Goal: Navigation & Orientation: Find specific page/section

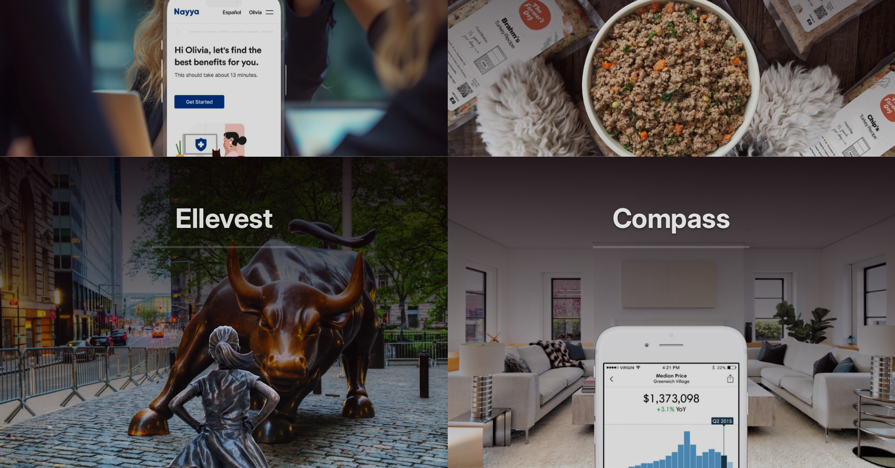
scroll to position [1041, 0]
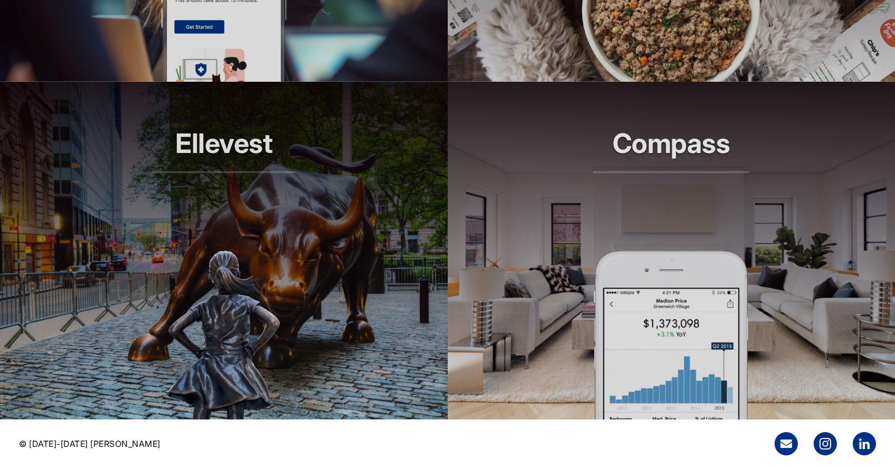
click at [325, 181] on header "Ellevest Smarter investing, built for her" at bounding box center [224, 166] width 448 height 169
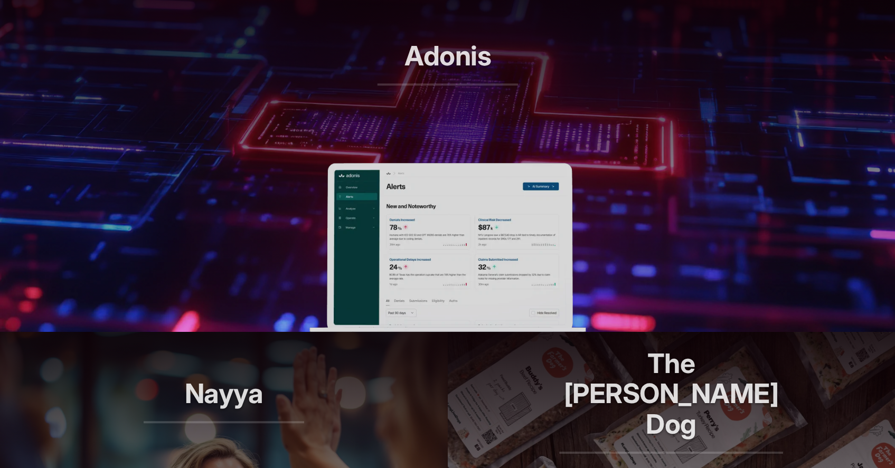
scroll to position [480, 0]
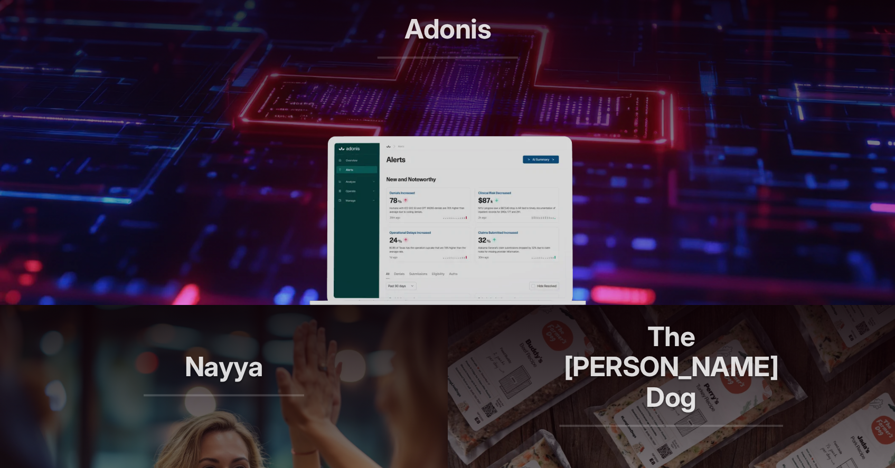
click at [355, 211] on img at bounding box center [447, 220] width 276 height 169
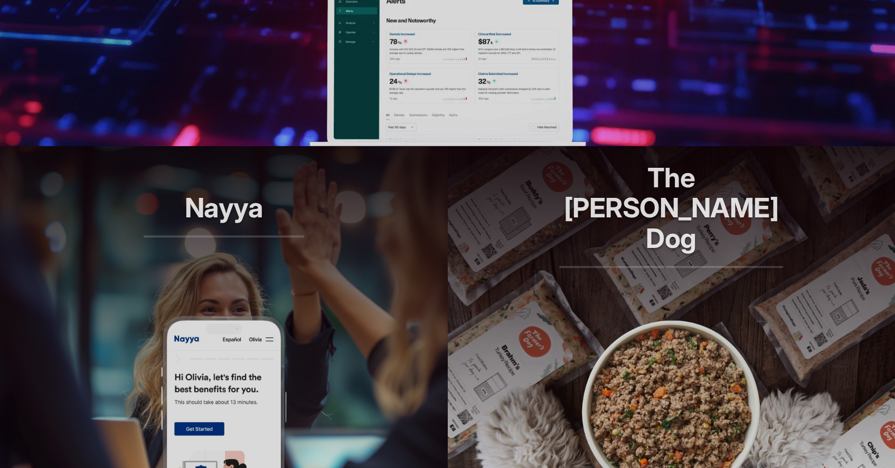
click at [317, 259] on header "Nayya Smarter decisions, better benefits" at bounding box center [224, 230] width 448 height 169
click at [649, 306] on header "The Farmer's Dog Longer lives, one bowl at a time." at bounding box center [672, 230] width 448 height 169
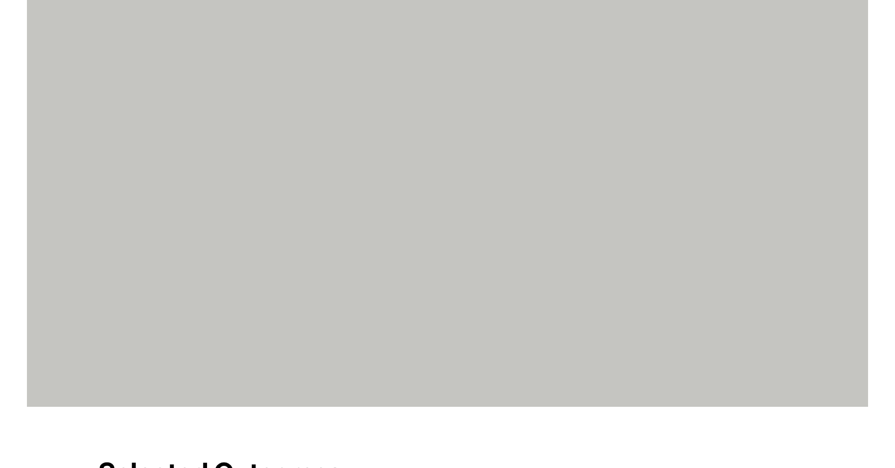
scroll to position [2366, 0]
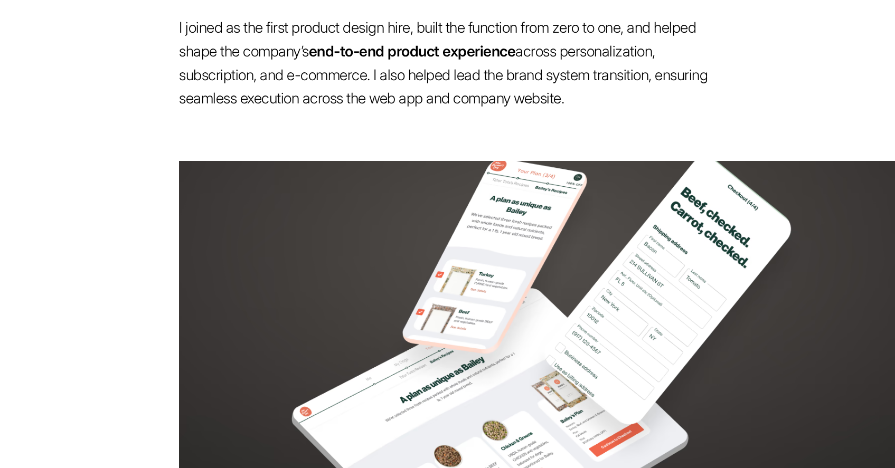
scroll to position [1199, 0]
